Goal: Task Accomplishment & Management: Use online tool/utility

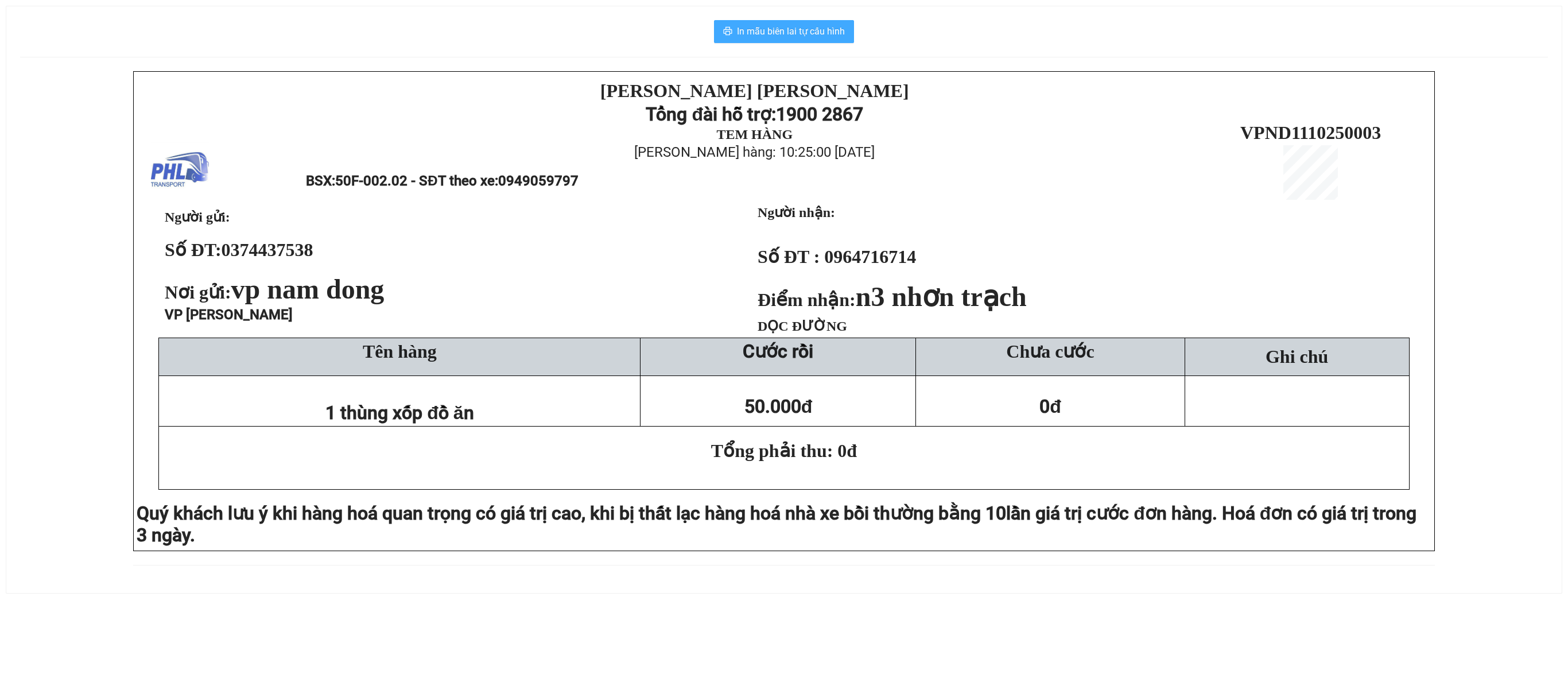
click at [758, 33] on span "In mẫu biên lai tự cấu hình" at bounding box center [790, 31] width 108 height 14
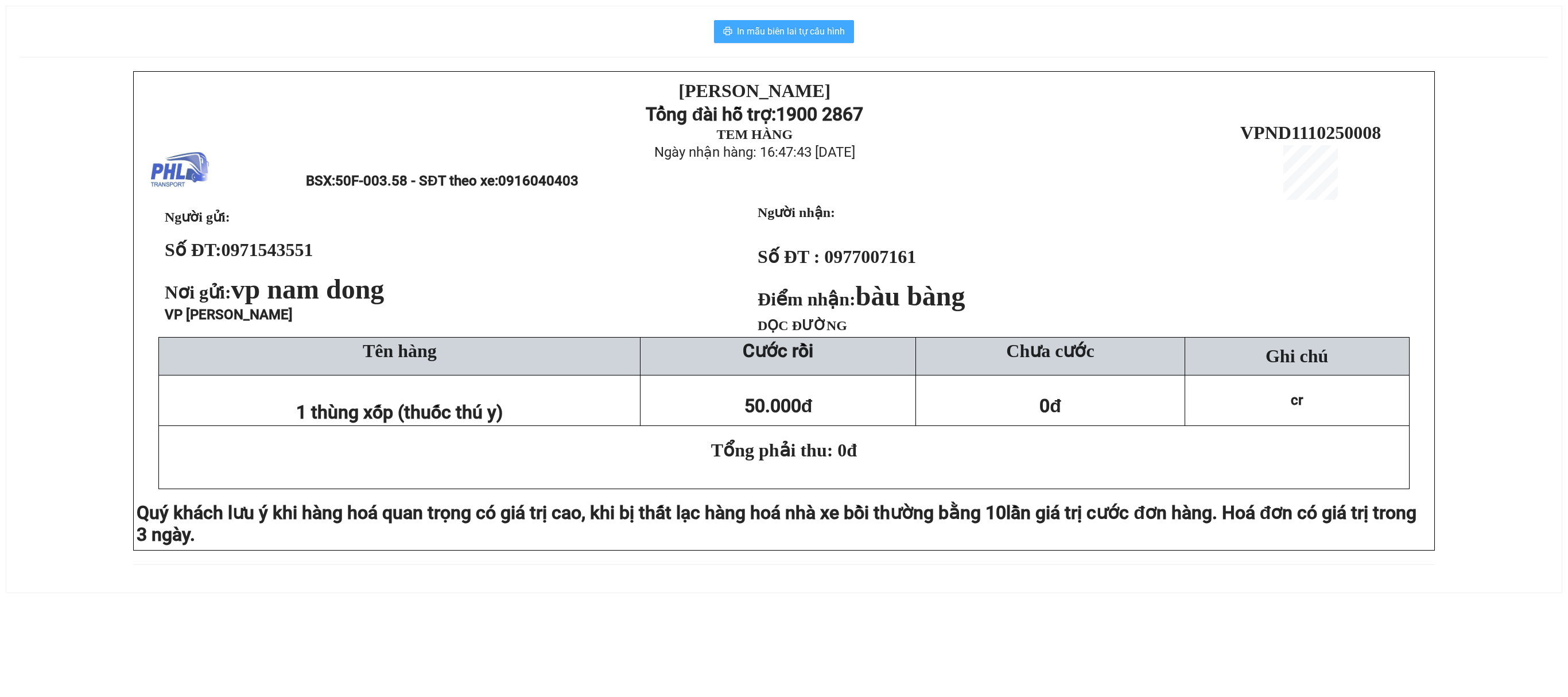
drag, startPoint x: 821, startPoint y: 27, endPoint x: 1072, endPoint y: 347, distance: 406.7
click at [820, 26] on span "In mẫu biên lai tự cấu hình" at bounding box center [790, 31] width 108 height 14
click at [815, 41] on button "In mẫu biên lai tự cấu hình" at bounding box center [784, 31] width 140 height 23
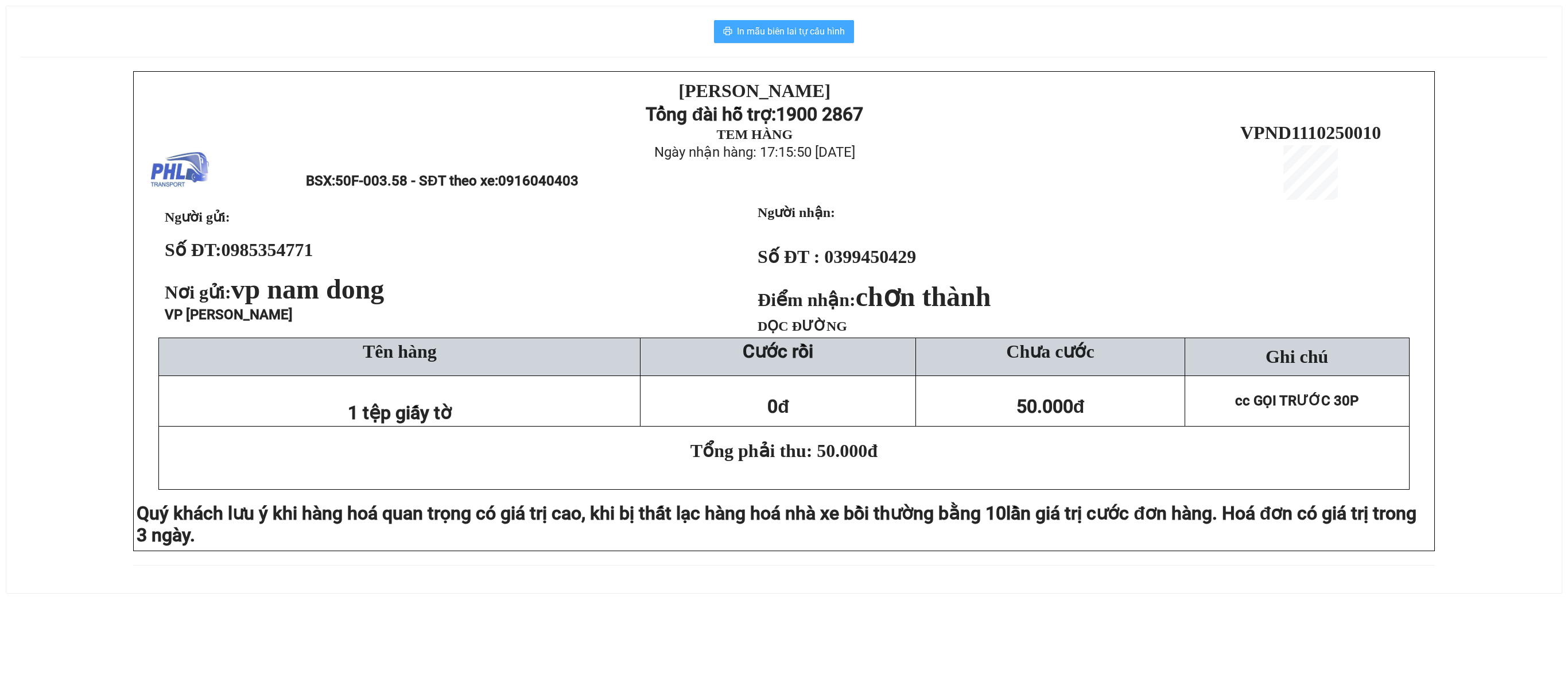
drag, startPoint x: 831, startPoint y: 32, endPoint x: 878, endPoint y: 56, distance: 52.8
click at [831, 30] on span "In mẫu biên lai tự cấu hình" at bounding box center [790, 31] width 108 height 14
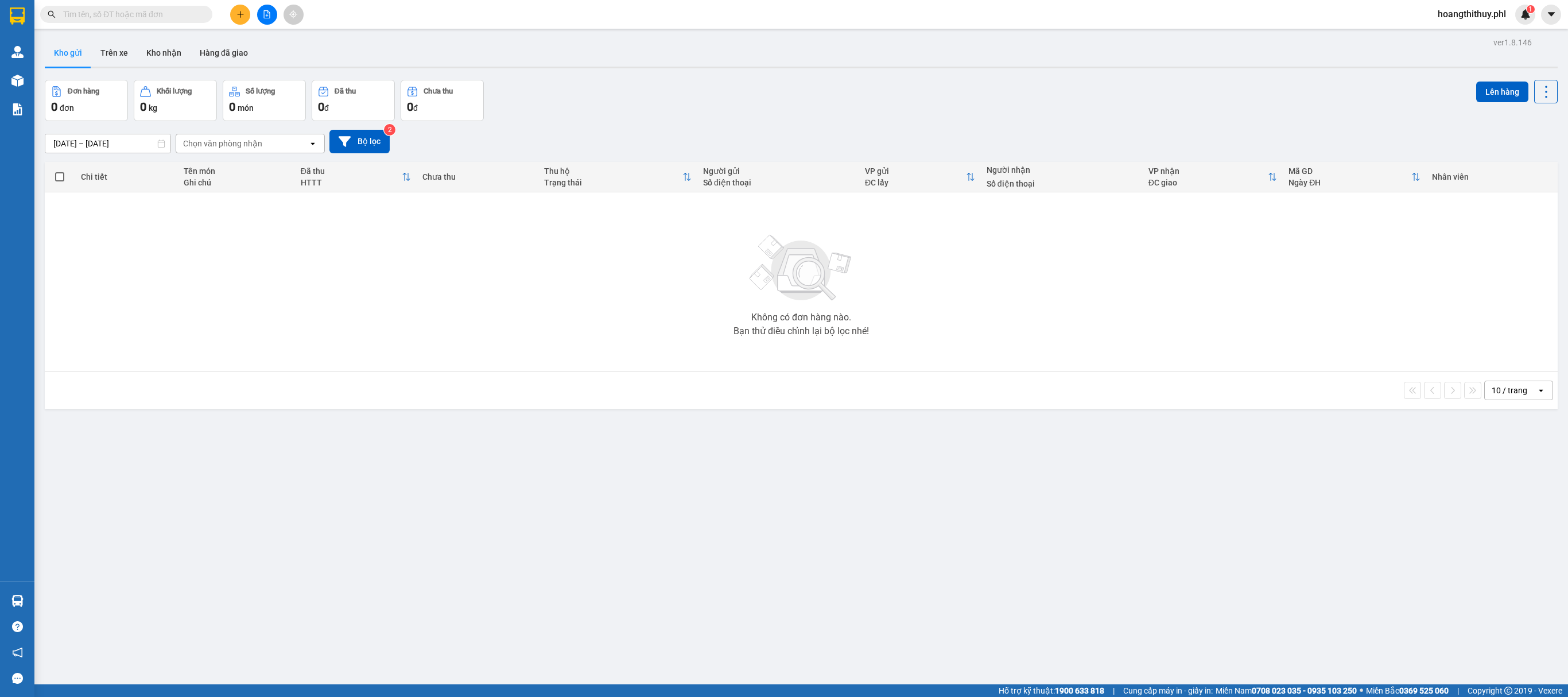
drag, startPoint x: 111, startPoint y: 350, endPoint x: 376, endPoint y: 109, distance: 358.2
click at [111, 348] on div "Không có đơn hàng nào. Bạn thử điều chỉnh lại bộ lọc nhé!" at bounding box center [801, 282] width 1501 height 172
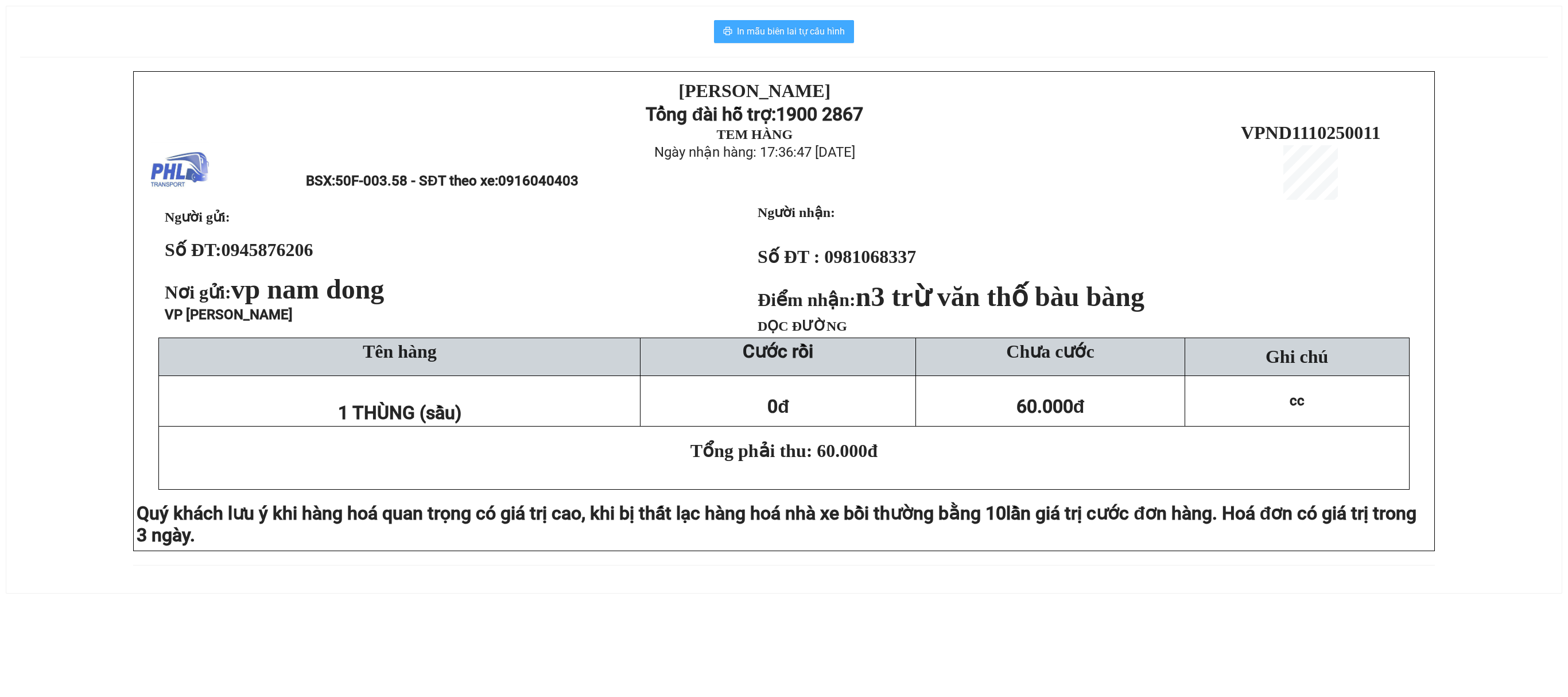
click at [795, 22] on button "In mẫu biên lai tự cấu hình" at bounding box center [784, 31] width 140 height 23
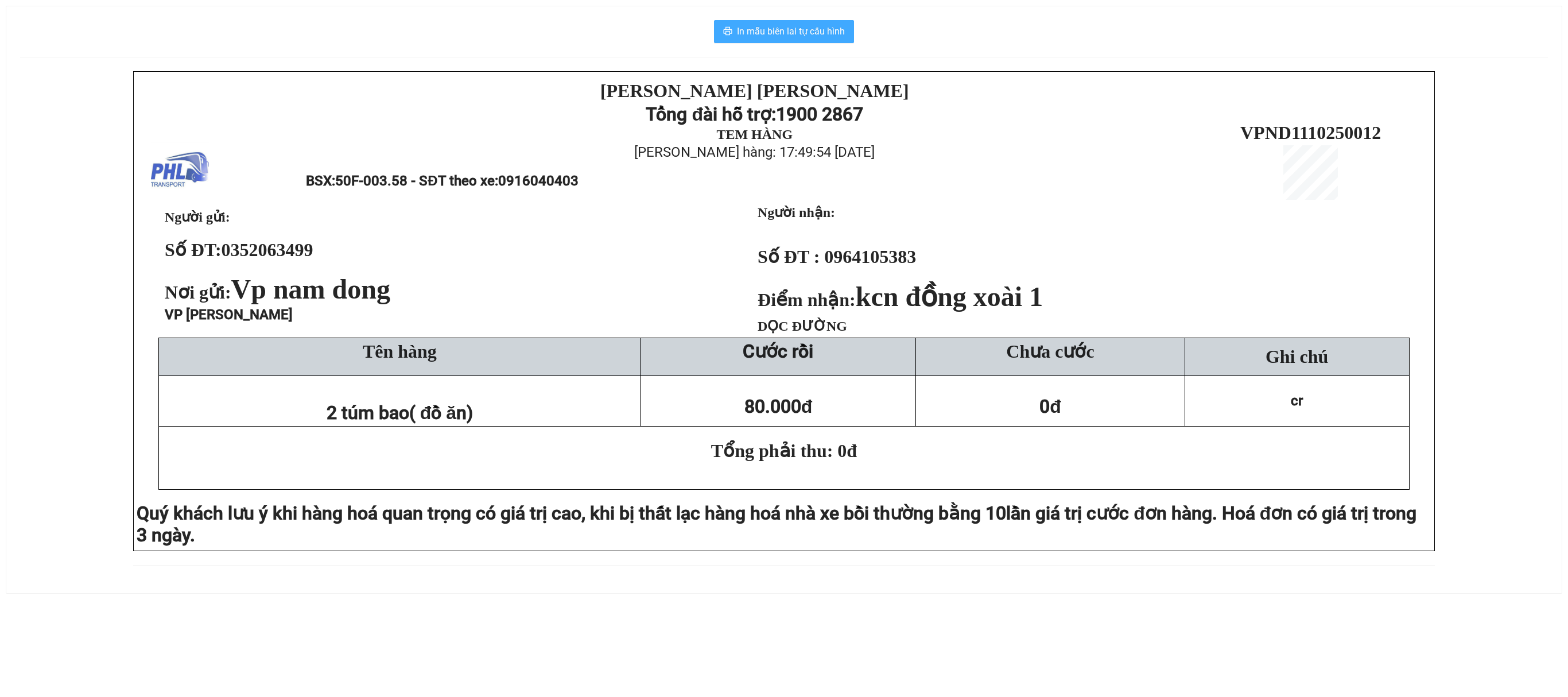
click at [815, 33] on span "In mẫu biên lai tự cấu hình" at bounding box center [790, 31] width 108 height 14
